Goal: Task Accomplishment & Management: Complete application form

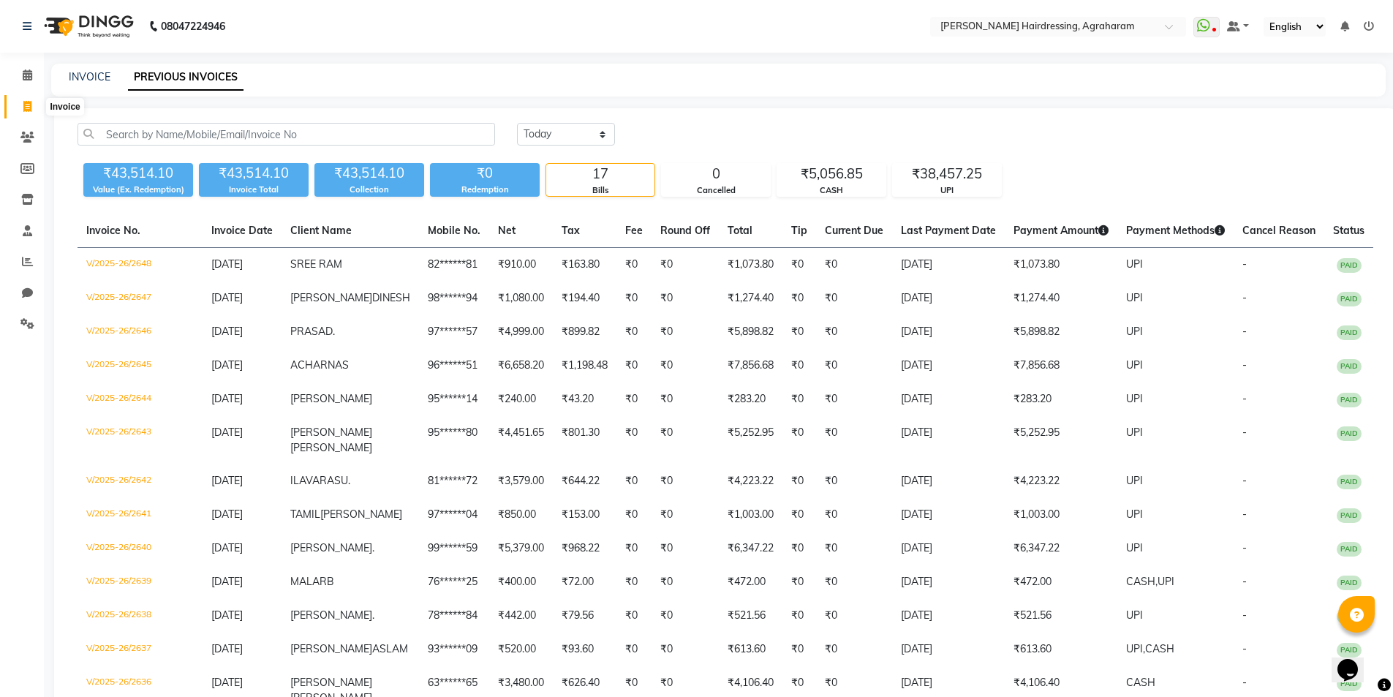
click at [29, 103] on icon at bounding box center [27, 106] width 8 height 11
select select "7962"
select select "service"
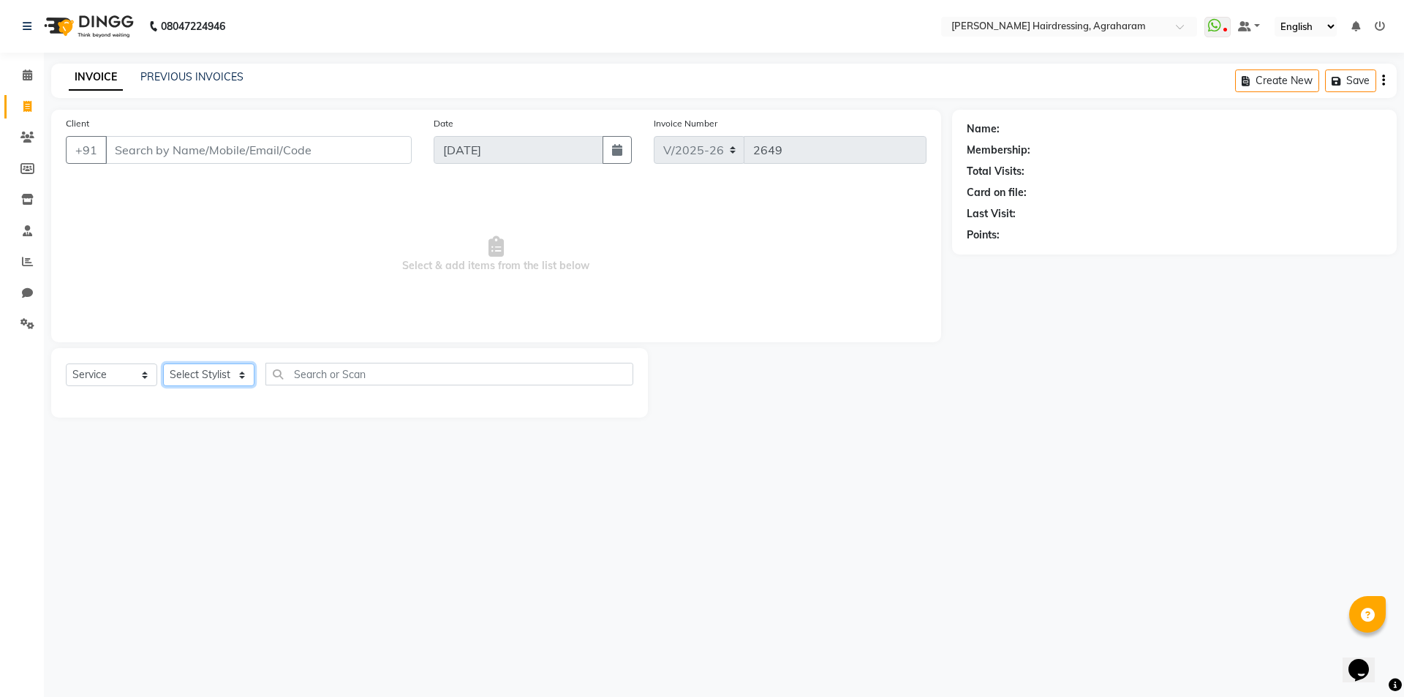
click at [214, 373] on select "Select Stylist" at bounding box center [208, 374] width 91 height 23
click at [224, 379] on select "Select Stylist [PERSON_NAME] AKASH ARSU [PERSON_NAME] MANAGER [PERSON_NAME] [PE…" at bounding box center [227, 374] width 129 height 23
click at [284, 298] on span "Select & add items from the list below" at bounding box center [496, 254] width 861 height 146
click at [232, 371] on select "Select Stylist [PERSON_NAME] AKASH ARSU [PERSON_NAME] MANAGER [PERSON_NAME] [PE…" at bounding box center [227, 374] width 129 height 23
select select "72526"
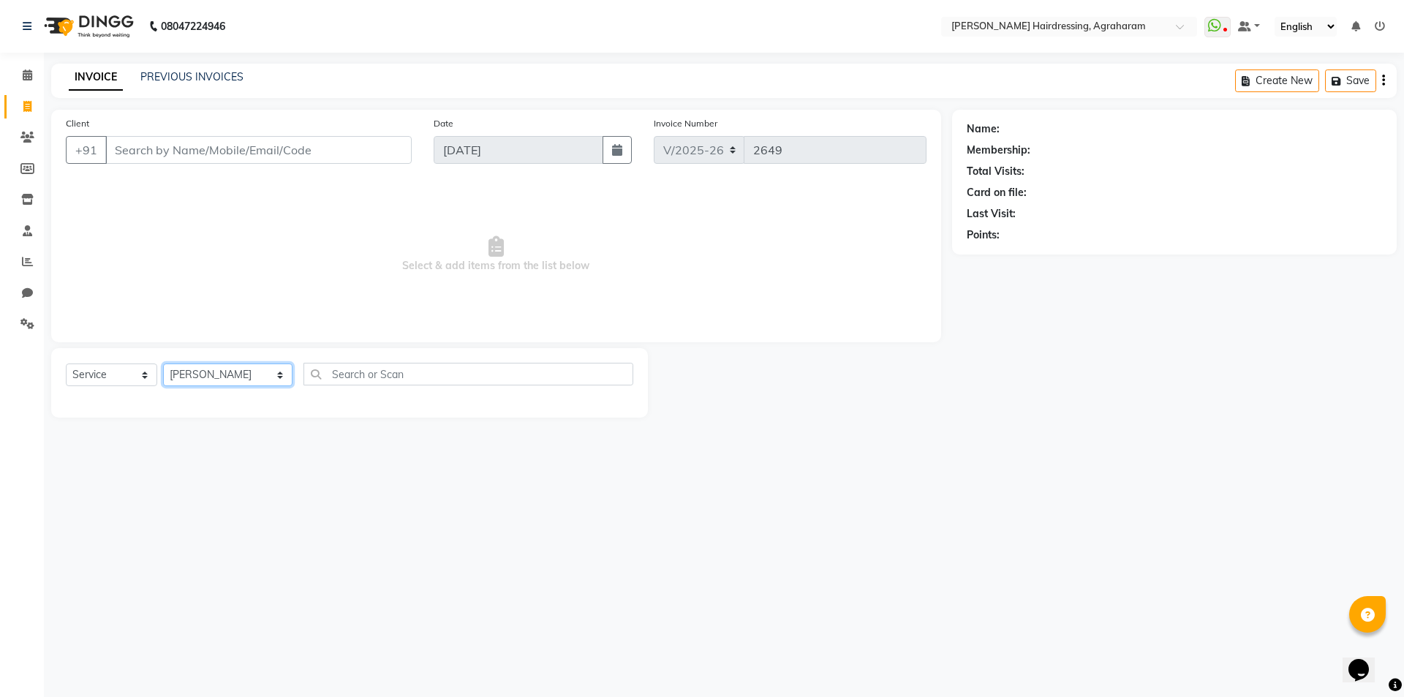
click at [163, 363] on select "Select Stylist [PERSON_NAME] AKASH ARSU [PERSON_NAME] MANAGER [PERSON_NAME] [PE…" at bounding box center [227, 374] width 129 height 23
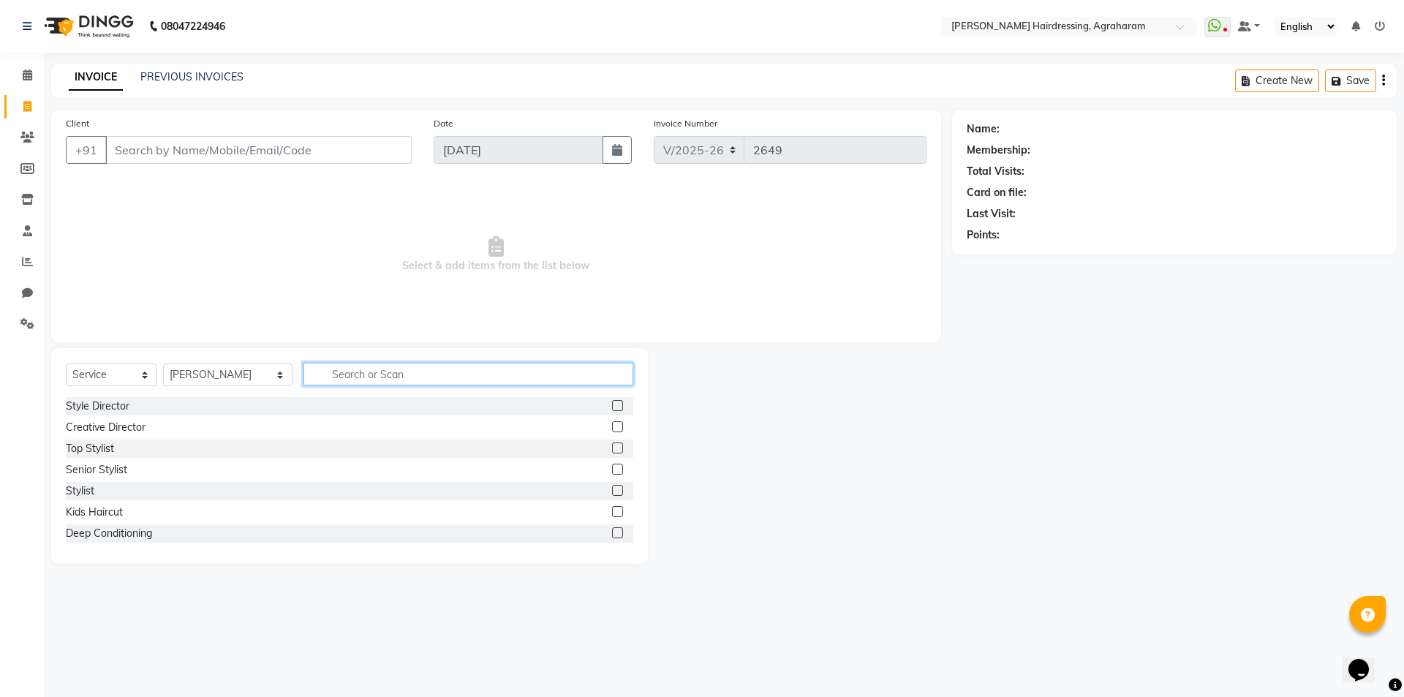
click at [393, 376] on input "text" at bounding box center [468, 374] width 330 height 23
type input "T"
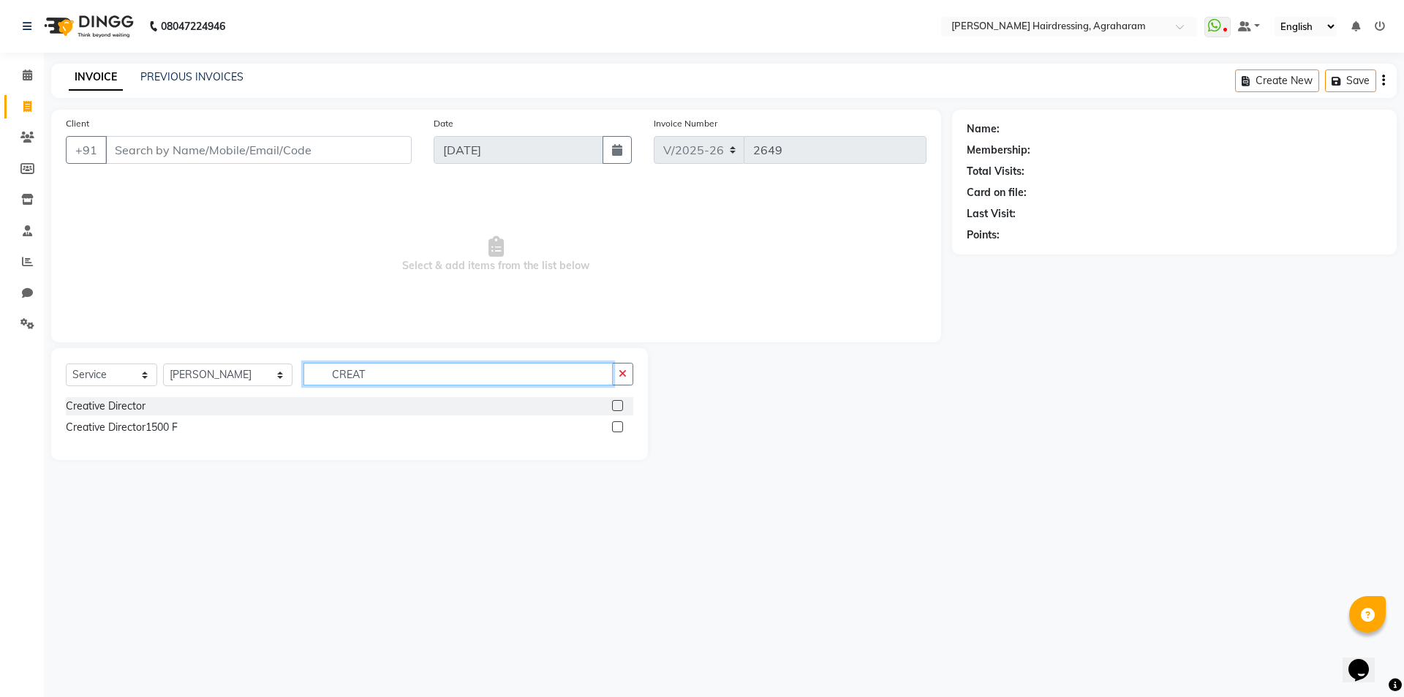
type input "CREAT"
click at [610, 426] on div "Creative Director1500 F" at bounding box center [349, 427] width 567 height 18
click at [614, 427] on label at bounding box center [617, 426] width 11 height 11
click at [614, 427] on input "checkbox" at bounding box center [617, 428] width 10 height 10
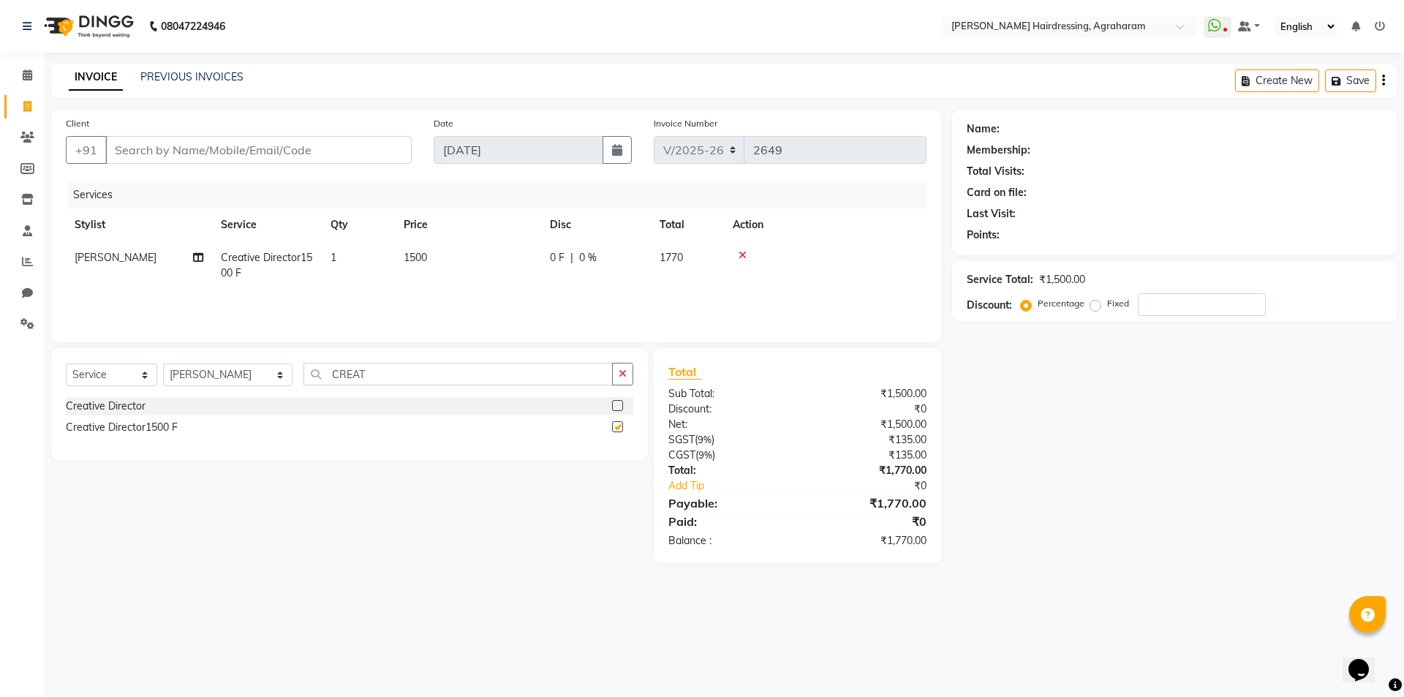
checkbox input "false"
click at [238, 151] on input "Client" at bounding box center [258, 150] width 306 height 28
click at [344, 259] on td "1" at bounding box center [358, 265] width 73 height 48
select select "72526"
click at [431, 273] on td "1" at bounding box center [426, 269] width 73 height 56
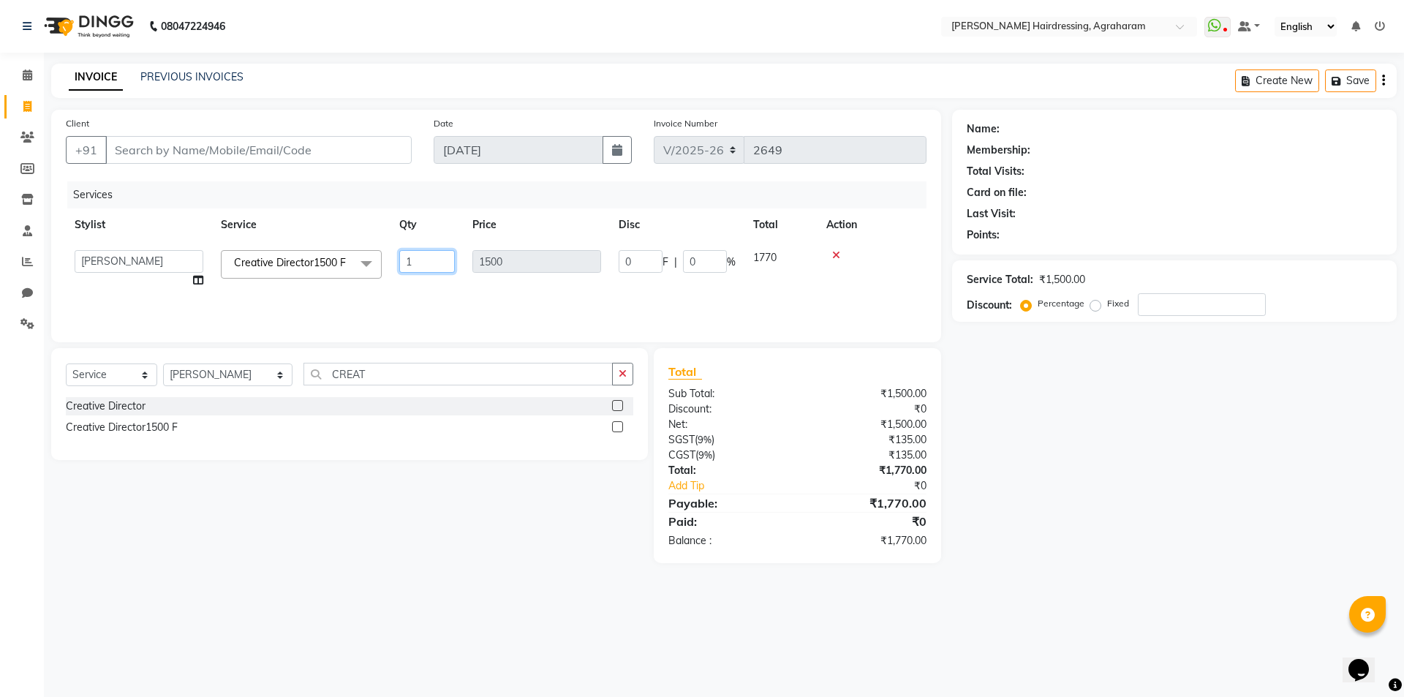
click at [418, 262] on input "1" at bounding box center [427, 261] width 56 height 23
type input "2"
click at [532, 188] on div "Services" at bounding box center [502, 194] width 870 height 27
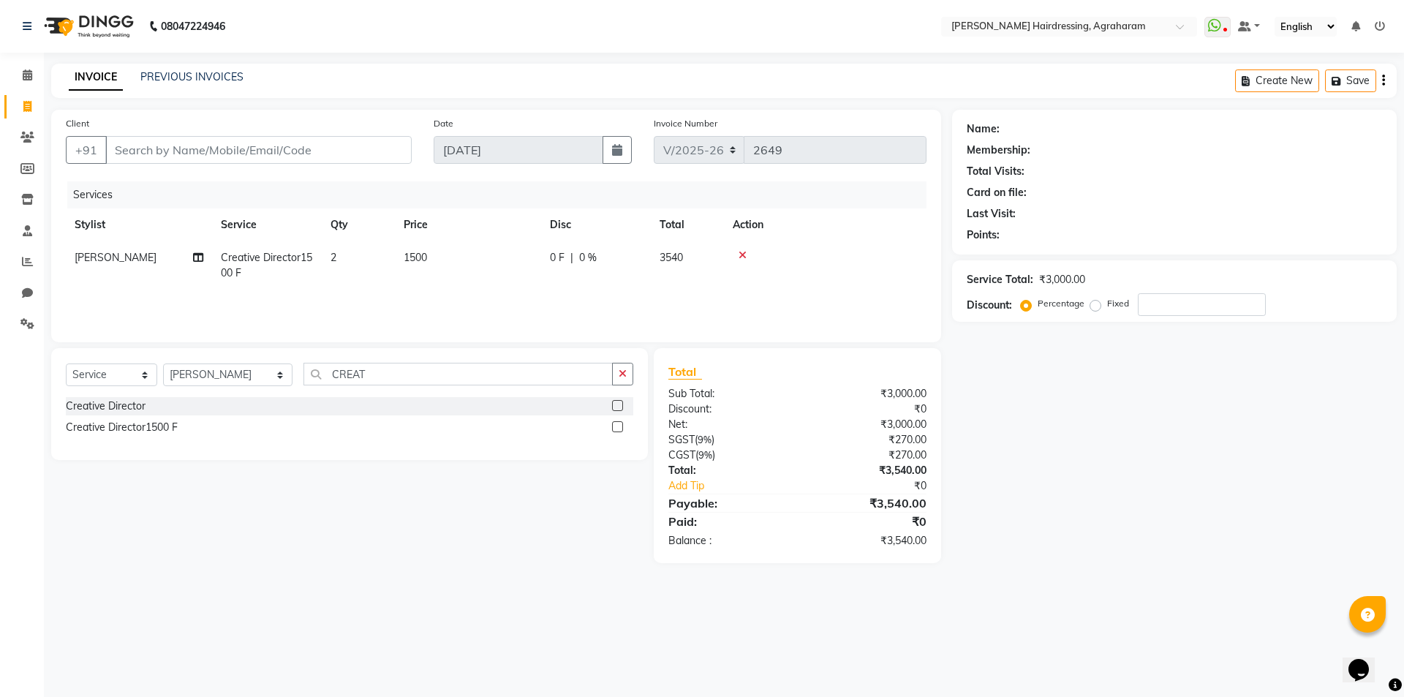
click at [173, 164] on div "Client +91" at bounding box center [239, 146] width 368 height 60
click at [175, 151] on input "Client" at bounding box center [258, 150] width 306 height 28
click at [132, 151] on input "Client" at bounding box center [258, 150] width 306 height 28
click at [138, 146] on input "Client" at bounding box center [258, 150] width 306 height 28
type input "9"
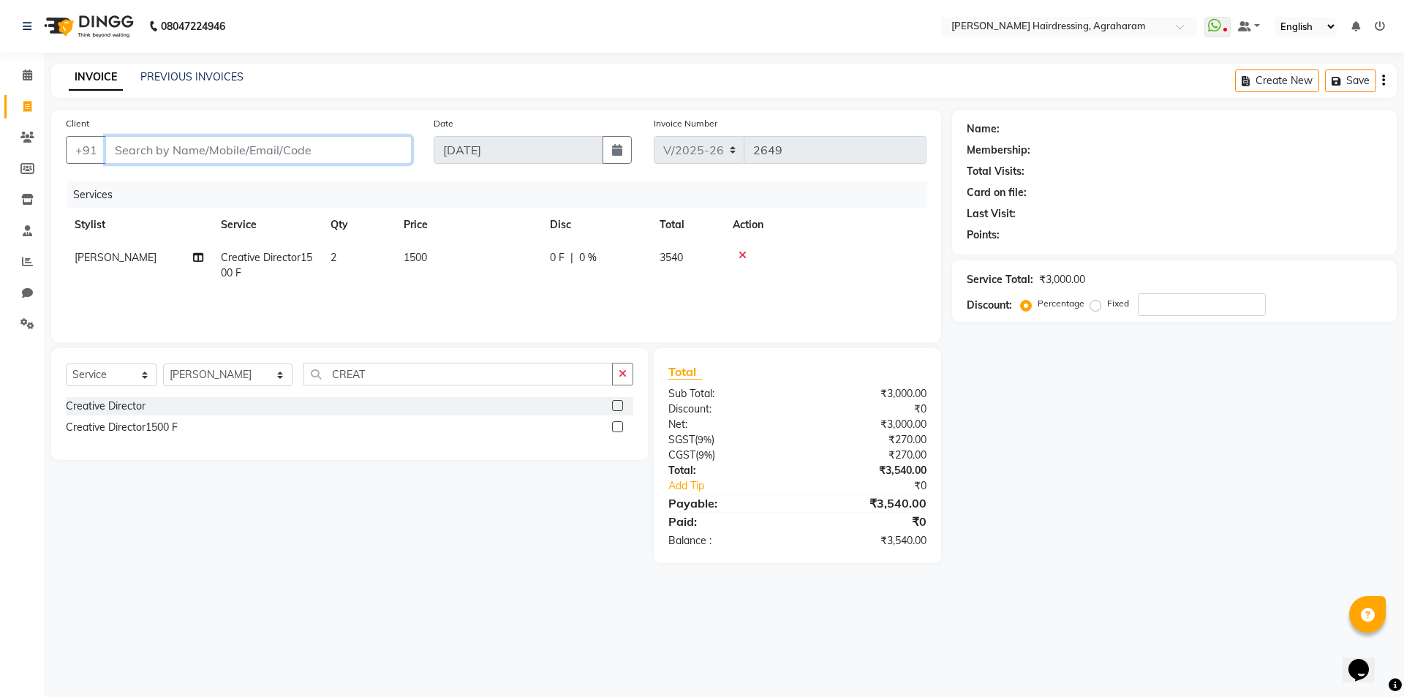
type input "0"
click at [124, 148] on input "9994885740" at bounding box center [221, 150] width 232 height 28
click at [126, 151] on input "9994885740" at bounding box center [221, 150] width 232 height 28
click at [141, 148] on input "9994885740" at bounding box center [221, 150] width 232 height 28
click at [154, 152] on input "9994885740" at bounding box center [221, 150] width 232 height 28
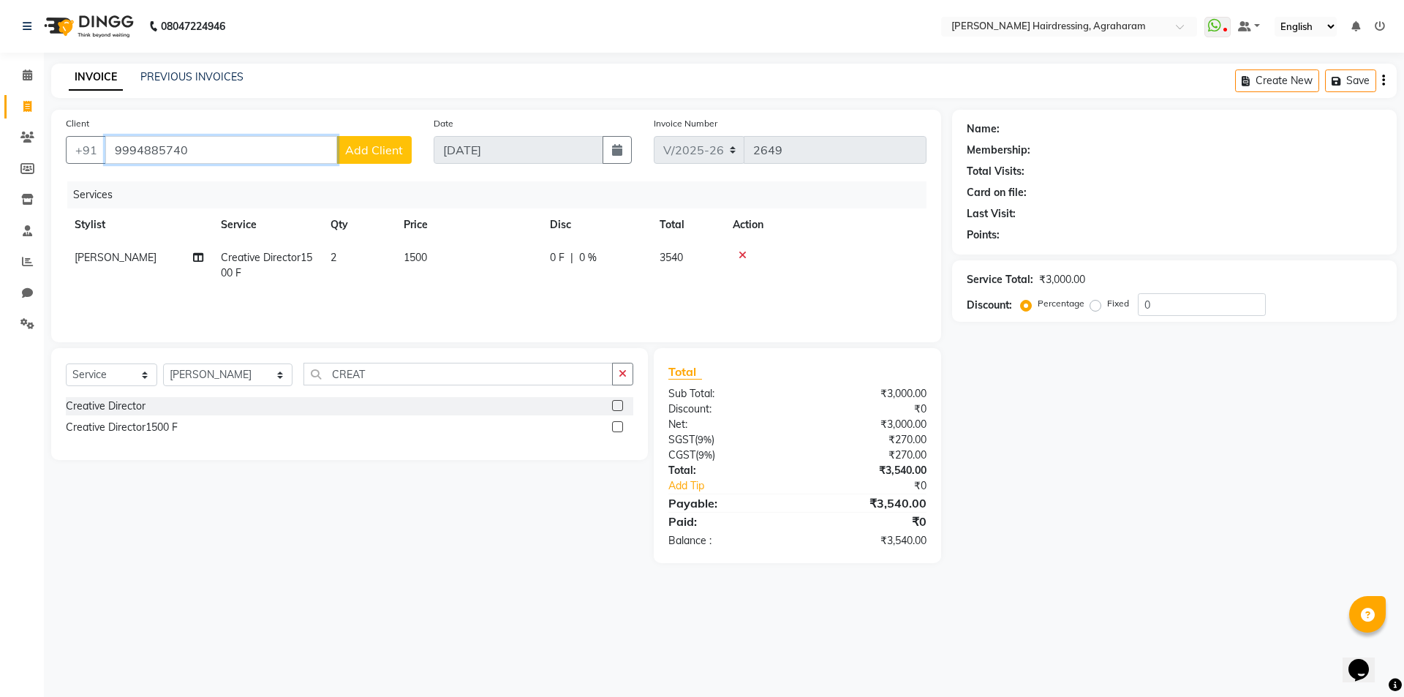
click at [168, 151] on input "9994885740" at bounding box center [221, 150] width 232 height 28
click at [183, 148] on input "9994885740" at bounding box center [221, 150] width 232 height 28
type input "9994885740"
click at [350, 148] on span "Add Client" at bounding box center [374, 150] width 58 height 15
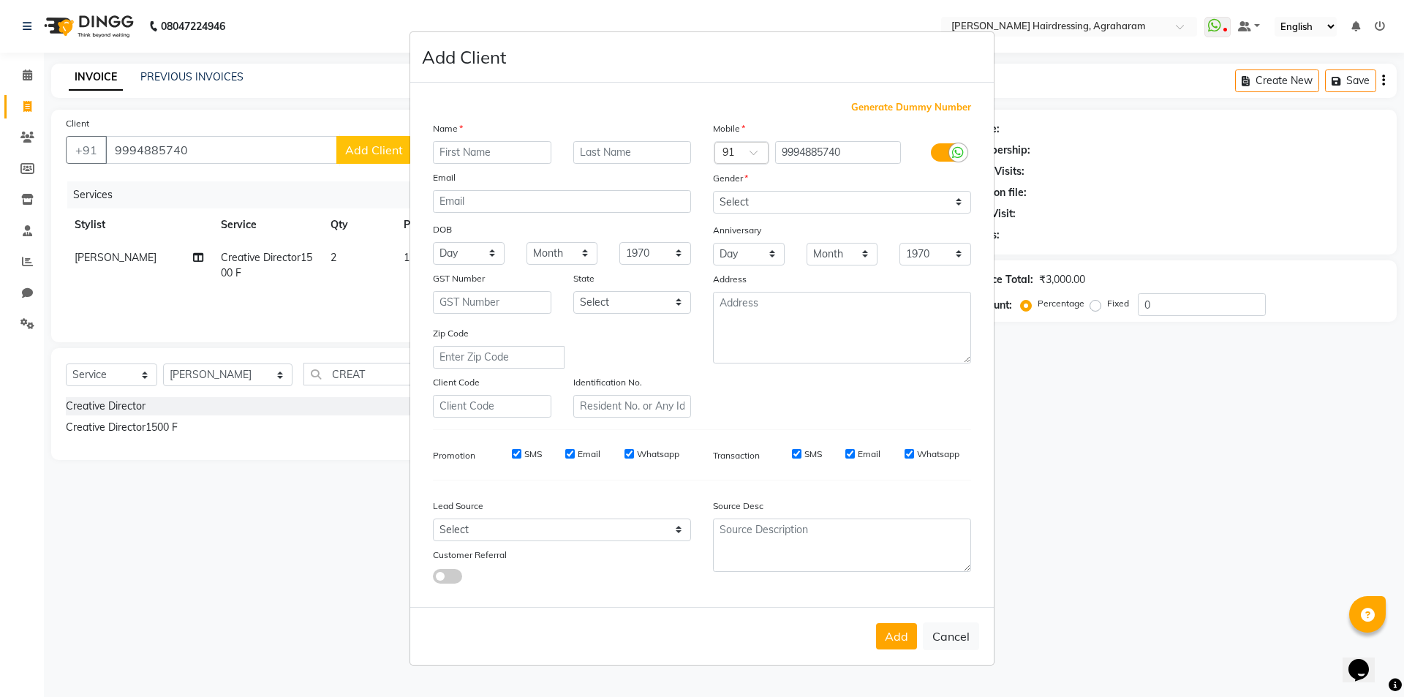
click at [489, 148] on input "text" at bounding box center [492, 152] width 118 height 23
type input "ARUN"
type input "[PERSON_NAME]"
drag, startPoint x: 812, startPoint y: 201, endPoint x: 809, endPoint y: 211, distance: 10.5
click at [812, 200] on select "Select [DEMOGRAPHIC_DATA] [DEMOGRAPHIC_DATA] Other Prefer Not To Say" at bounding box center [842, 202] width 258 height 23
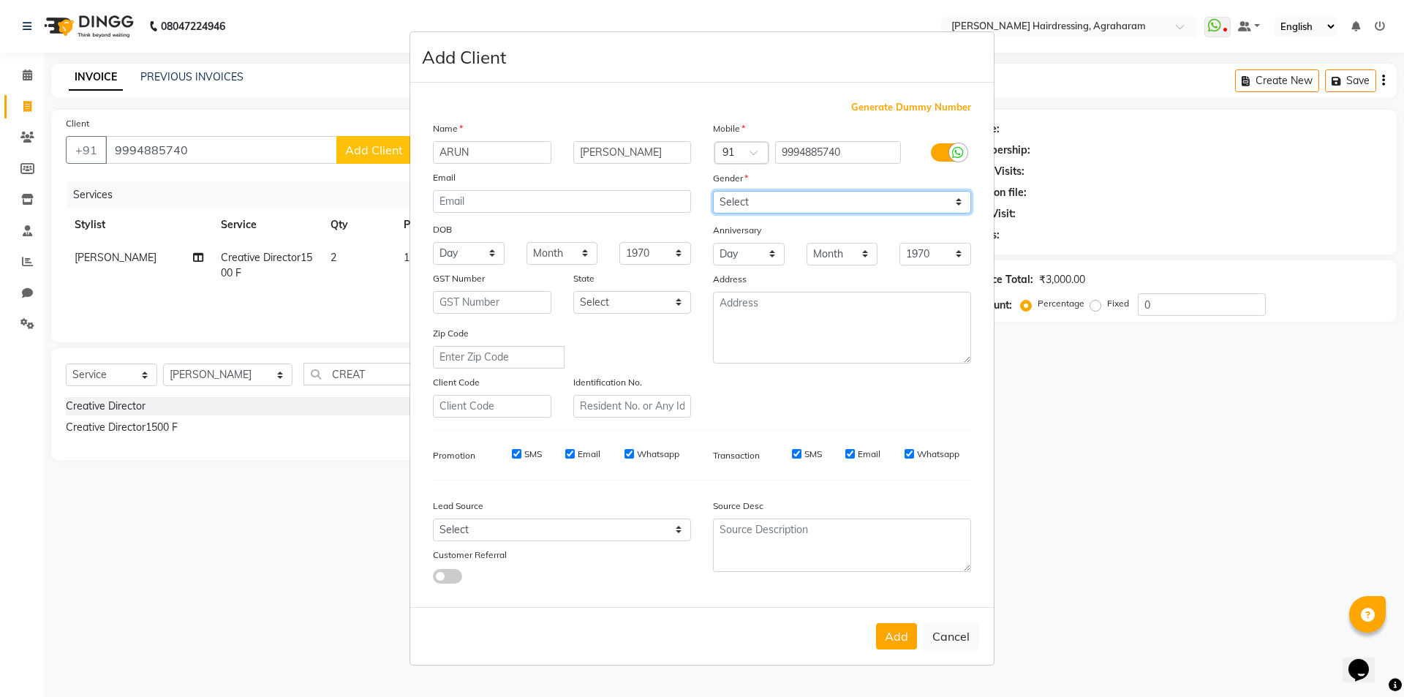
select select "[DEMOGRAPHIC_DATA]"
click at [713, 191] on select "Select [DEMOGRAPHIC_DATA] [DEMOGRAPHIC_DATA] Other Prefer Not To Say" at bounding box center [842, 202] width 258 height 23
click at [784, 314] on textarea at bounding box center [842, 328] width 258 height 72
type textarea "DINDUGAL"
click at [526, 537] on select "Select Walk-in Referral Internet Friend Word of Mouth Advertisement Facebook Ju…" at bounding box center [562, 529] width 258 height 23
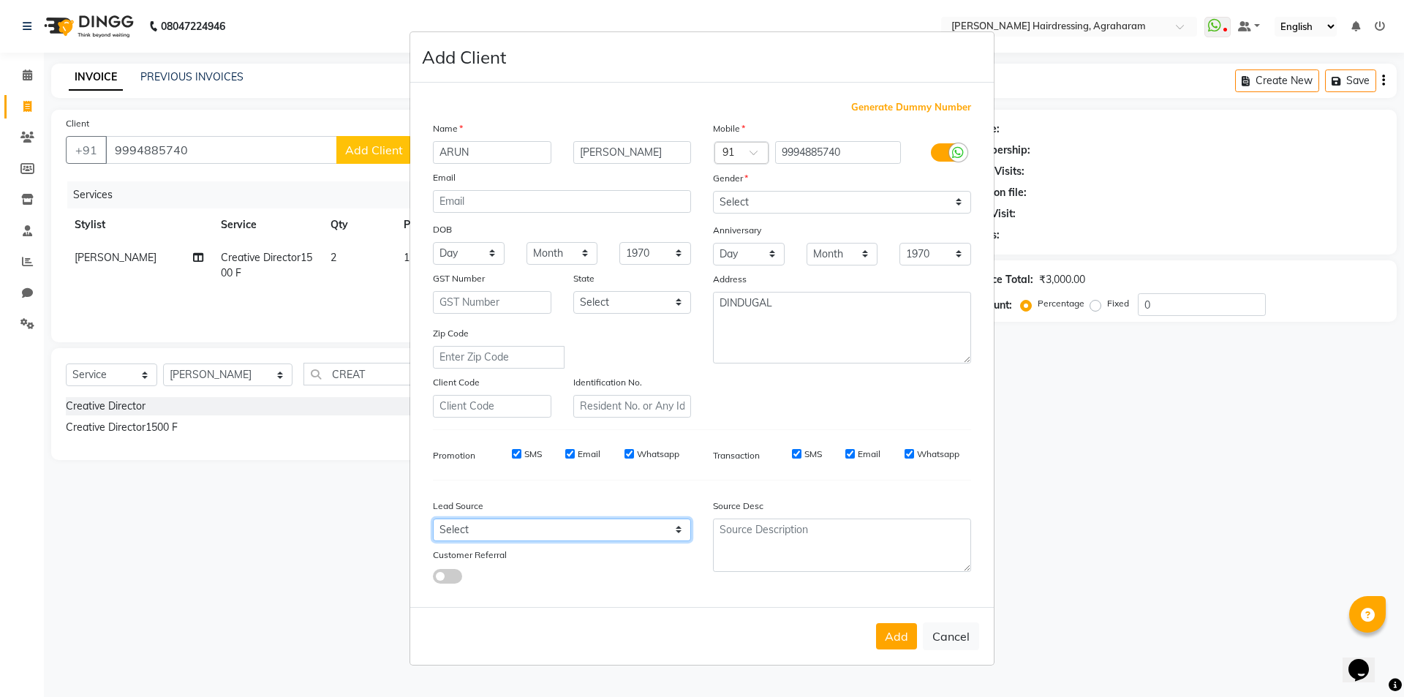
select select "53193"
click at [433, 518] on select "Select Walk-in Referral Internet Friend Word of Mouth Advertisement Facebook Ju…" at bounding box center [562, 529] width 258 height 23
click at [910, 635] on button "Add" at bounding box center [896, 636] width 41 height 26
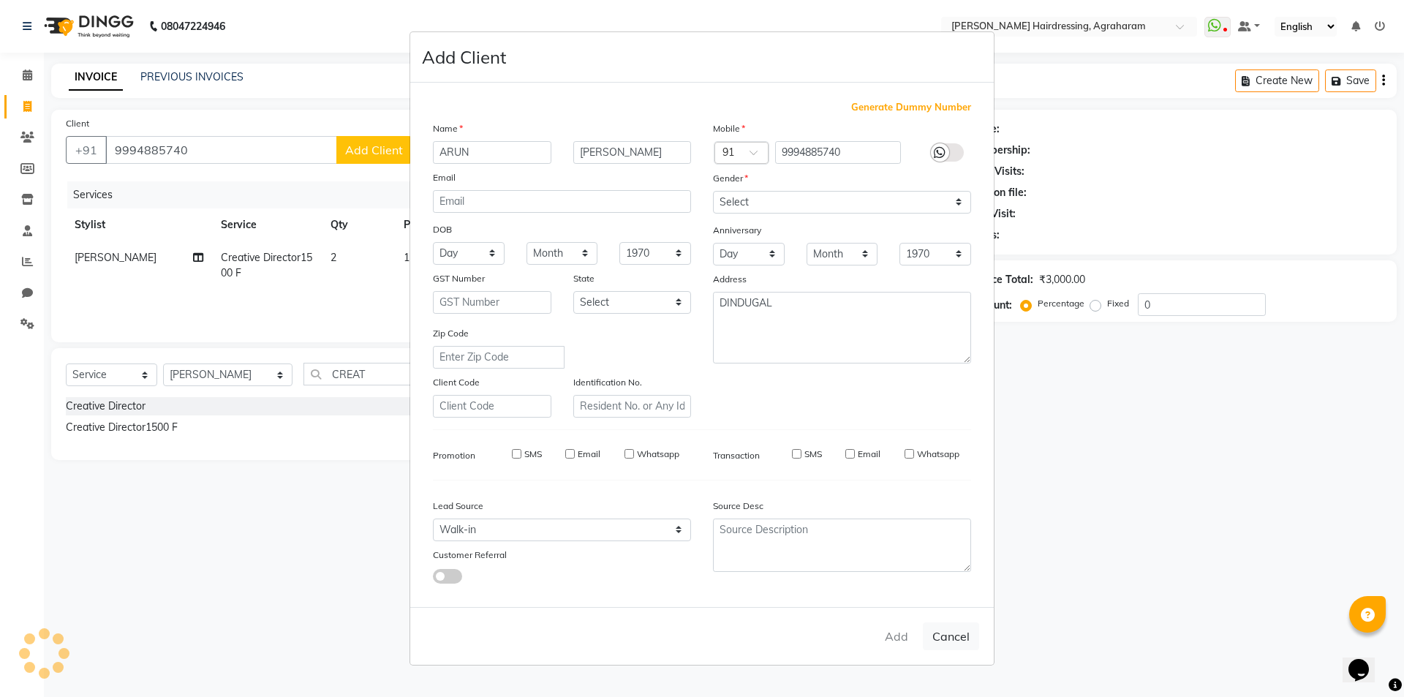
type input "99******40"
select select
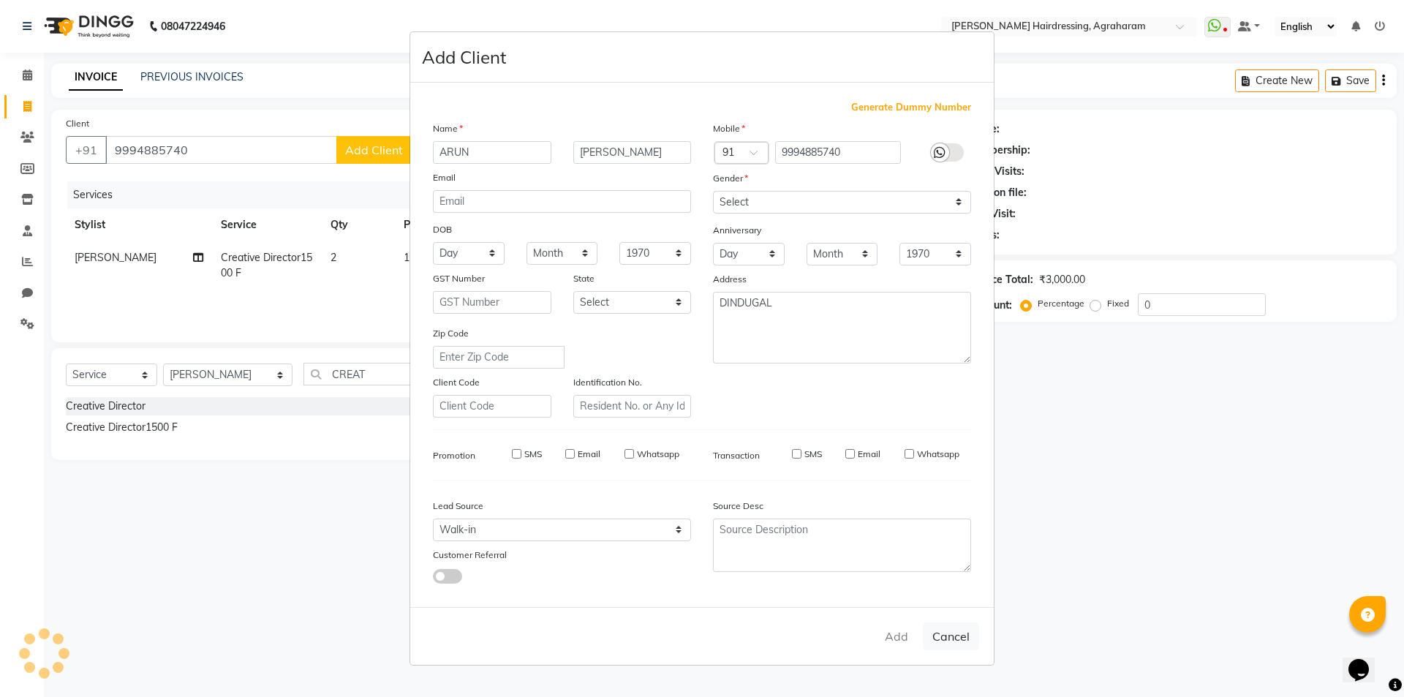
select select
checkbox input "false"
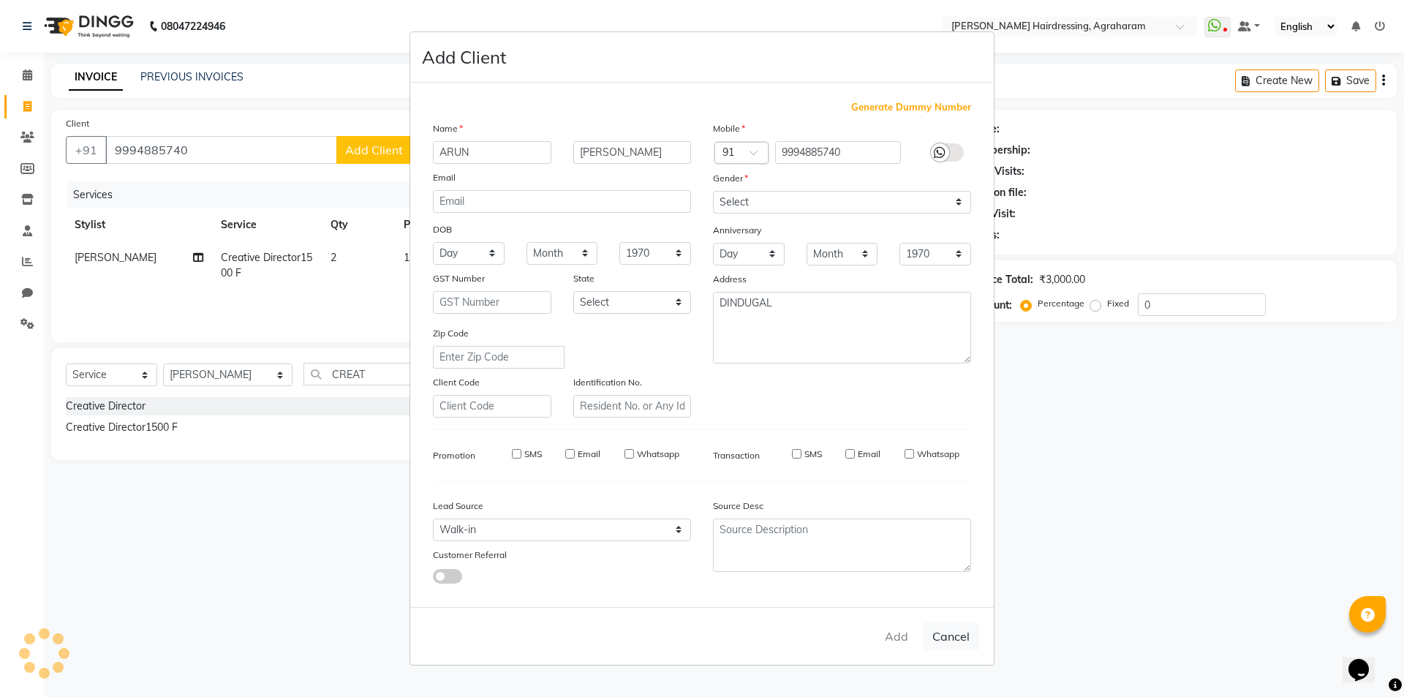
checkbox input "false"
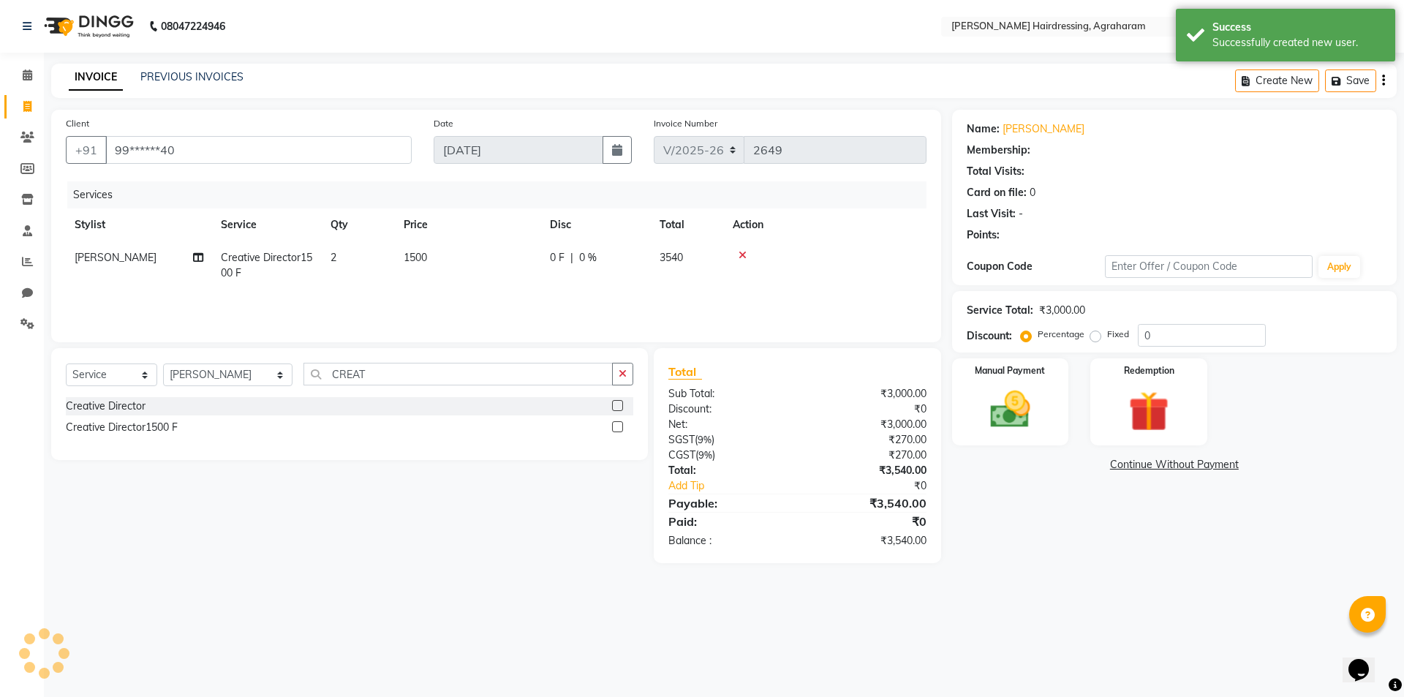
select select "1: Object"
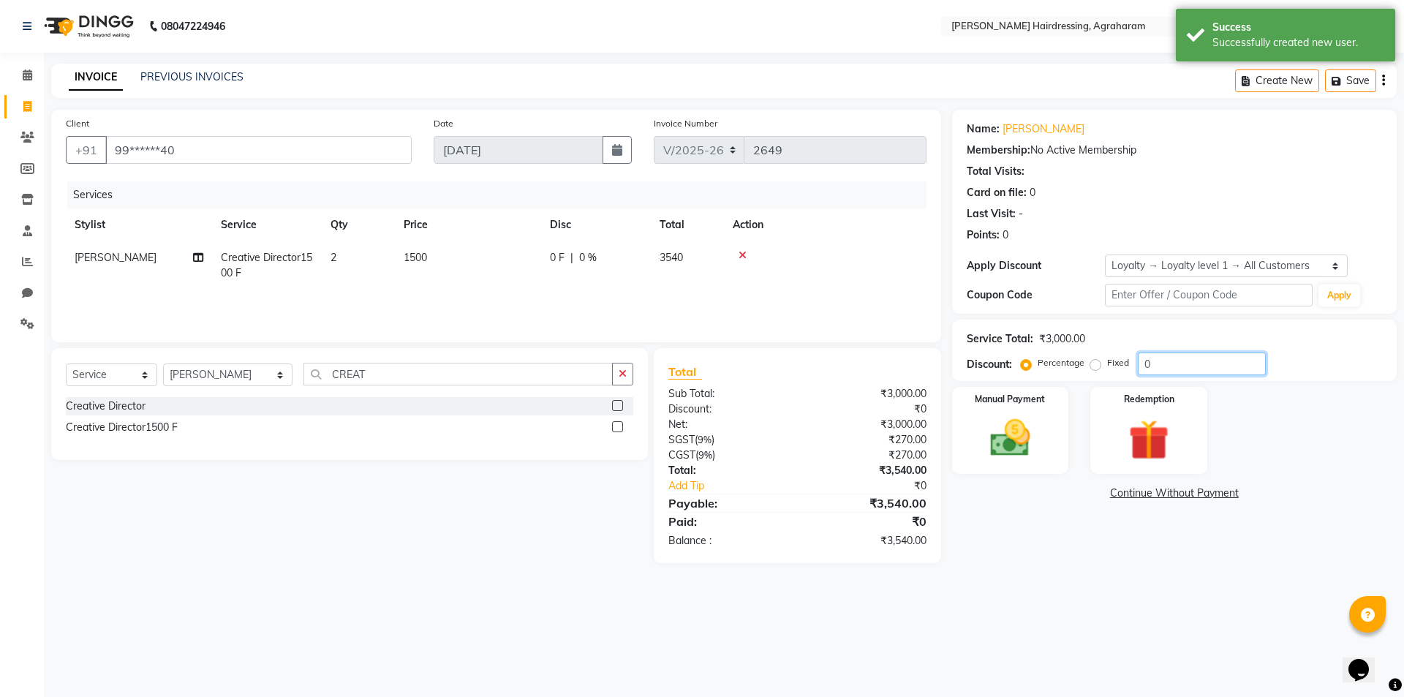
click at [1184, 358] on input "0" at bounding box center [1202, 363] width 128 height 23
type input "1"
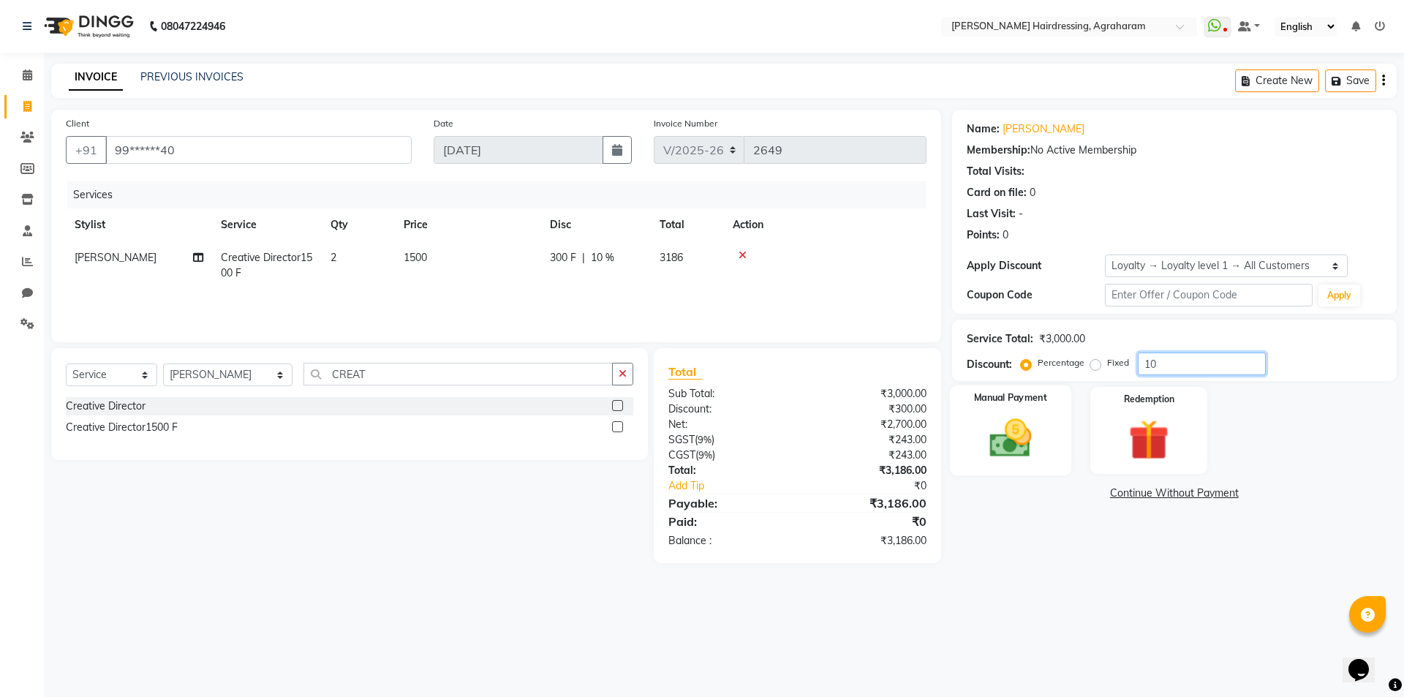
type input "10"
click at [1009, 446] on img at bounding box center [1010, 438] width 68 height 48
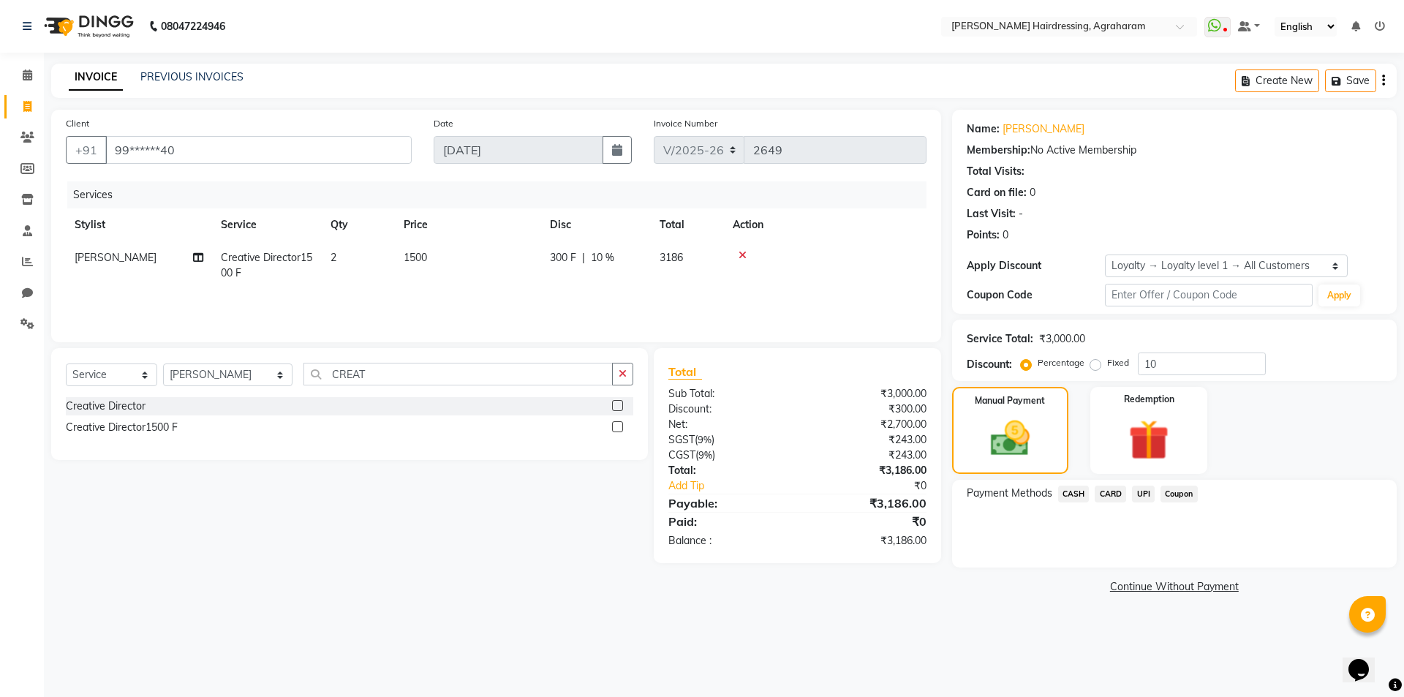
click at [1143, 493] on span "UPI" at bounding box center [1143, 493] width 23 height 17
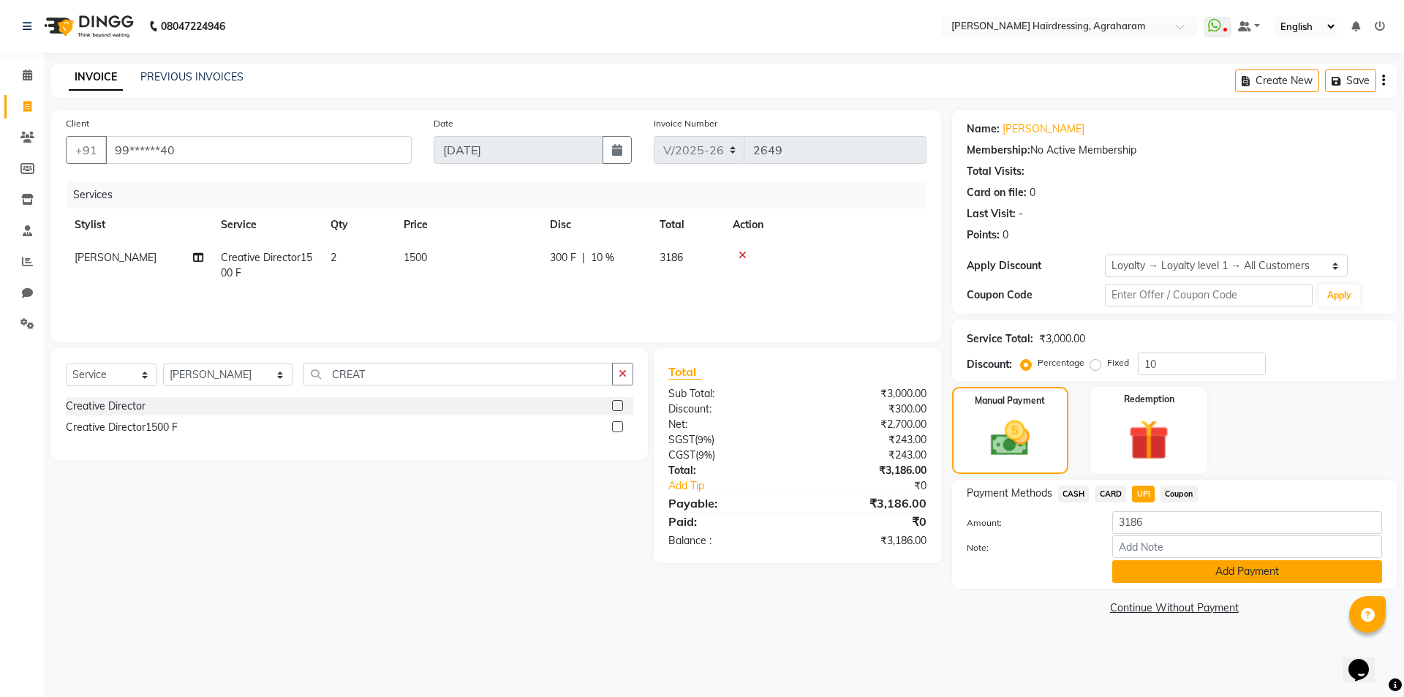
click at [1232, 575] on button "Add Payment" at bounding box center [1247, 571] width 270 height 23
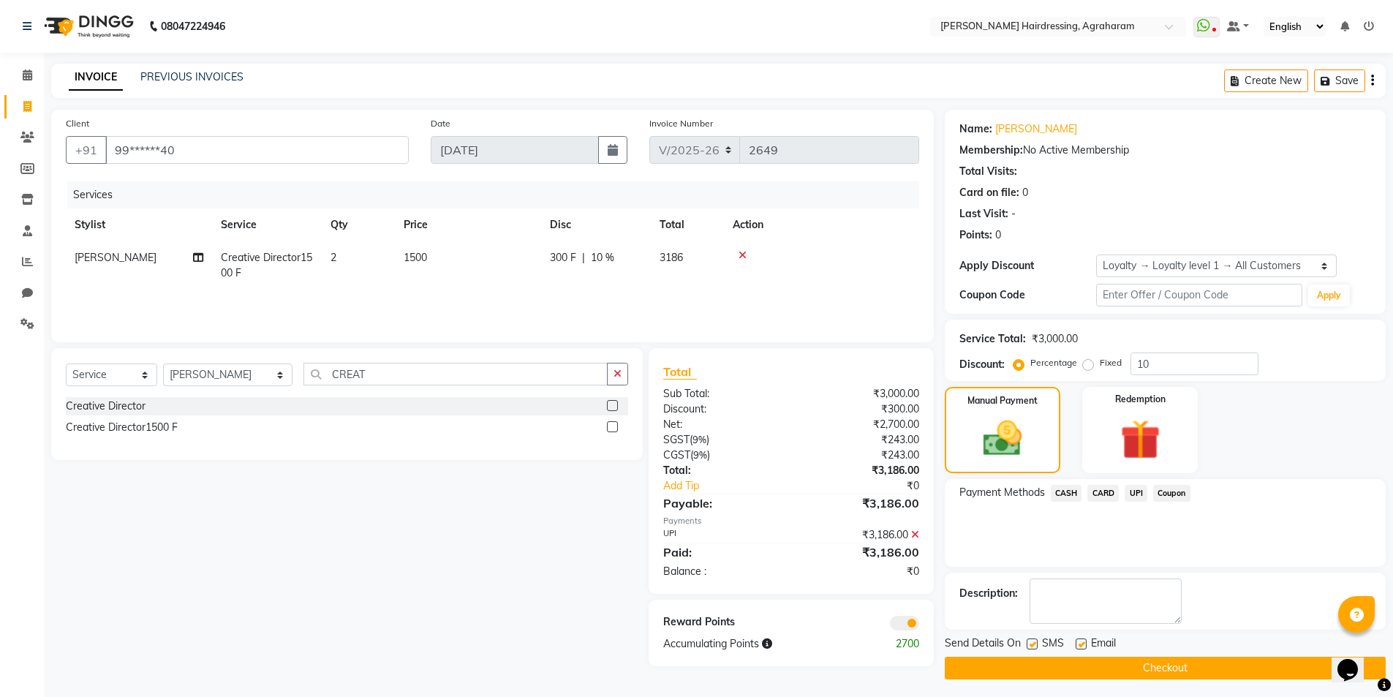
click at [1184, 665] on button "Checkout" at bounding box center [1165, 668] width 441 height 23
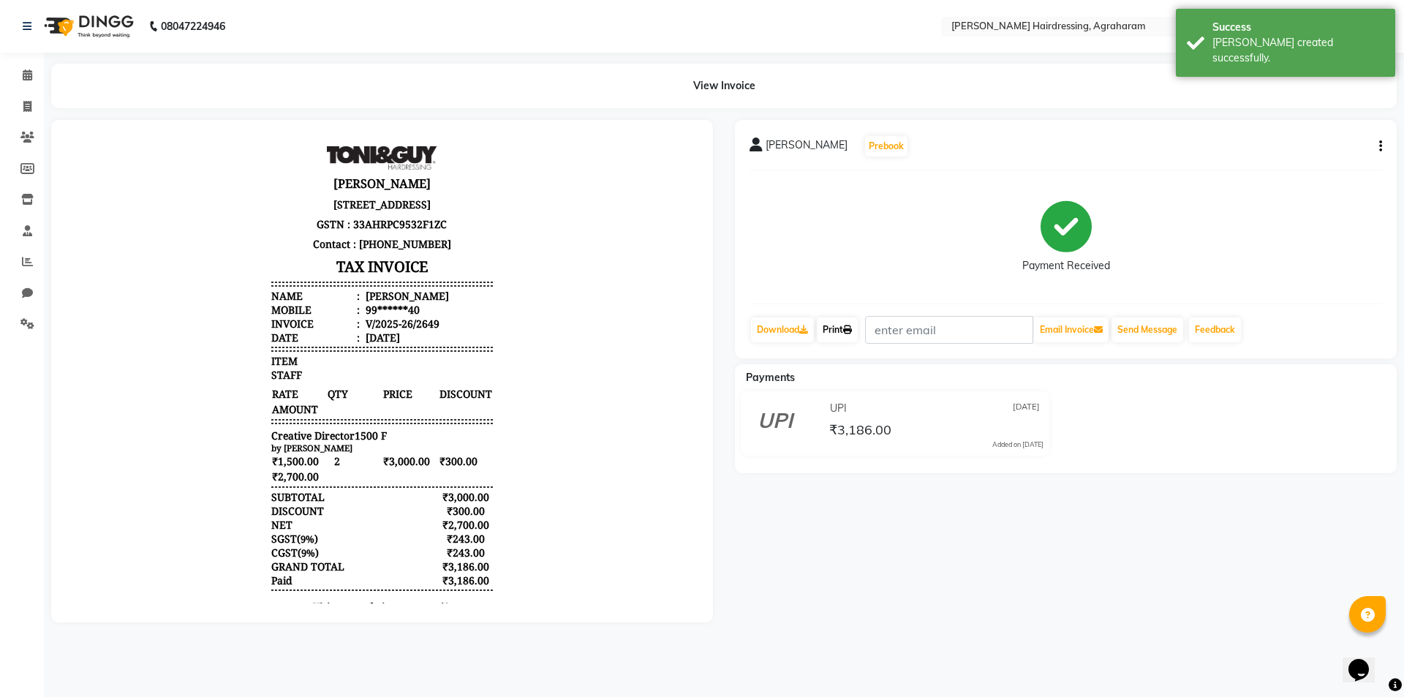
click at [837, 337] on link "Print" at bounding box center [837, 329] width 41 height 25
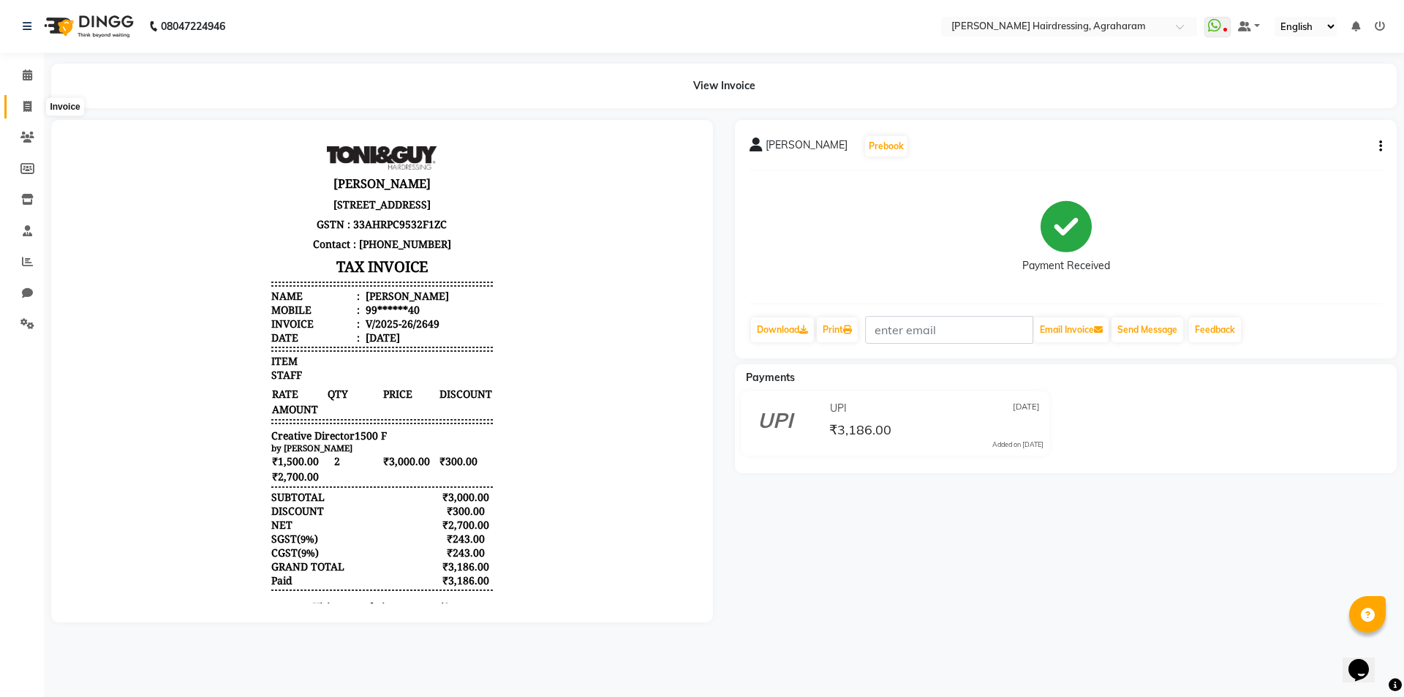
click at [24, 108] on icon at bounding box center [27, 106] width 8 height 11
select select "service"
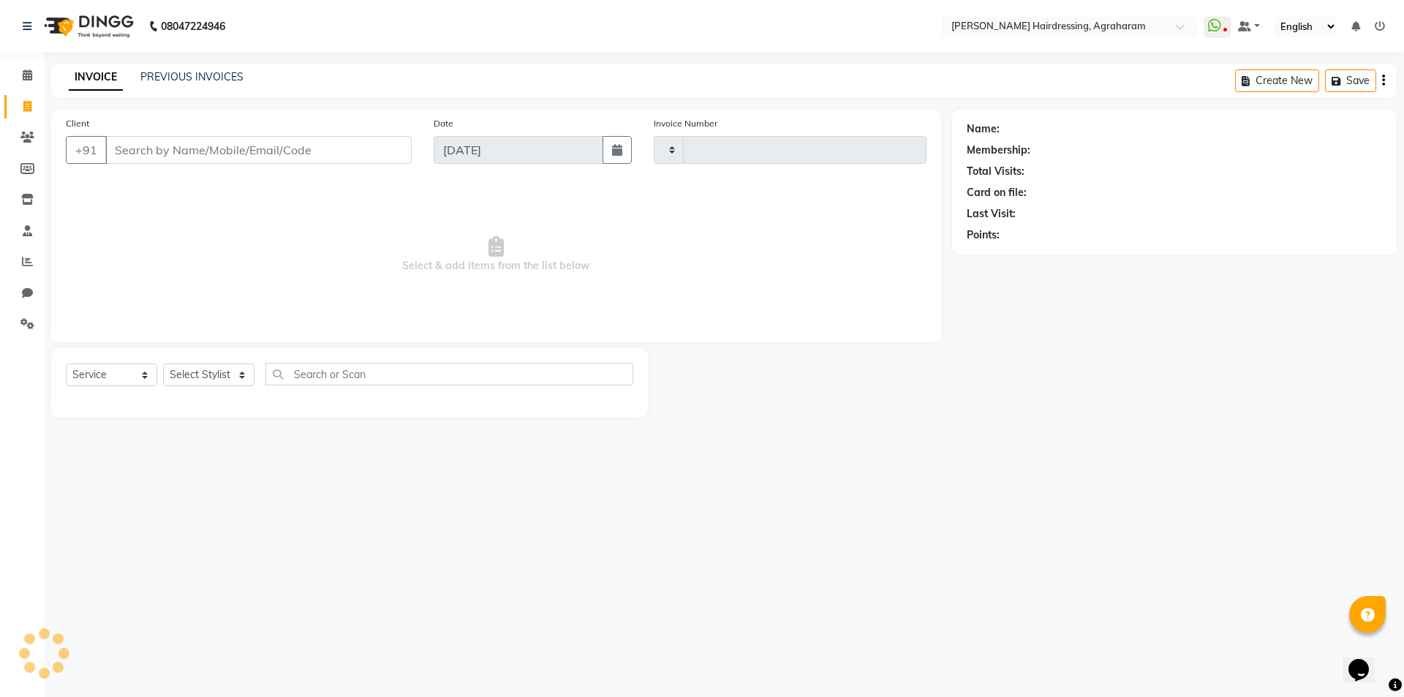
type input "2650"
select select "7962"
click at [178, 77] on link "PREVIOUS INVOICES" at bounding box center [191, 76] width 103 height 13
